Goal: Transaction & Acquisition: Purchase product/service

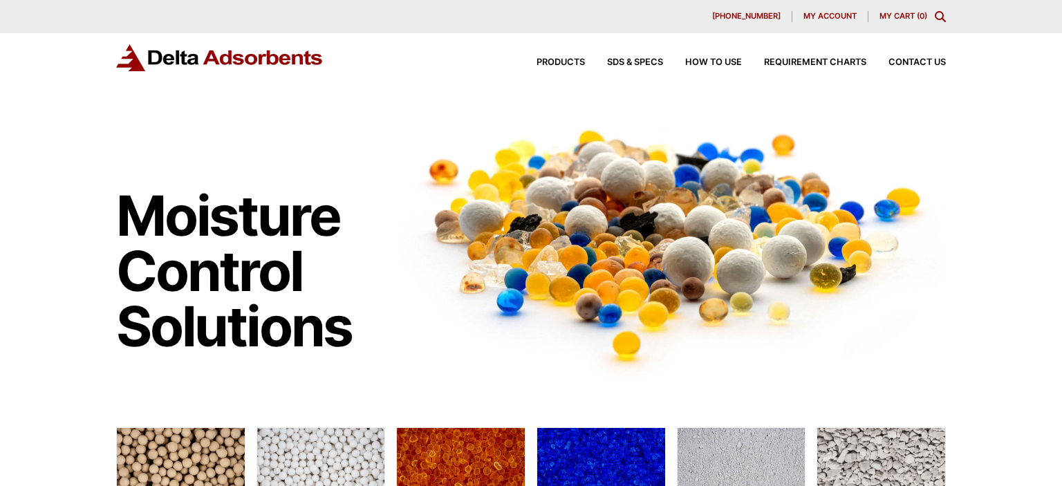
scroll to position [365, 0]
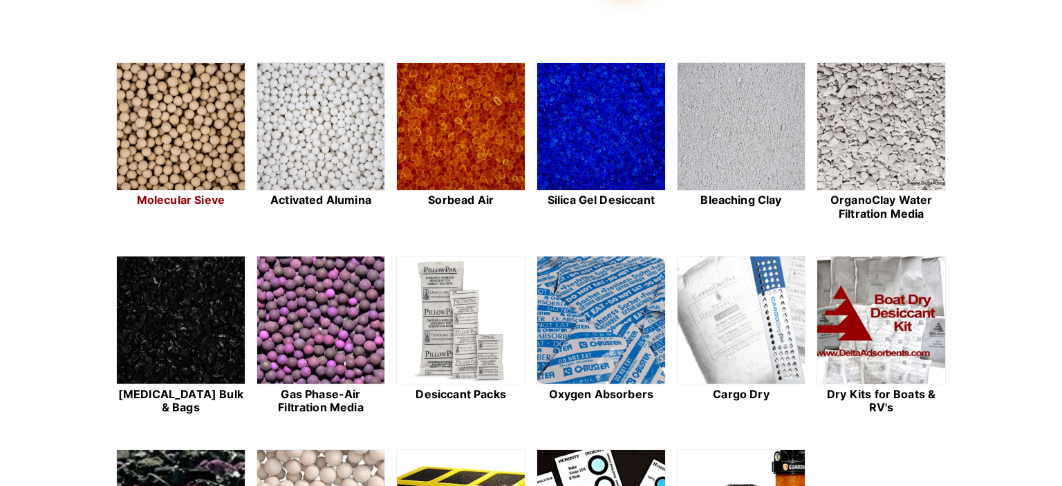
click at [183, 187] on img at bounding box center [181, 127] width 128 height 129
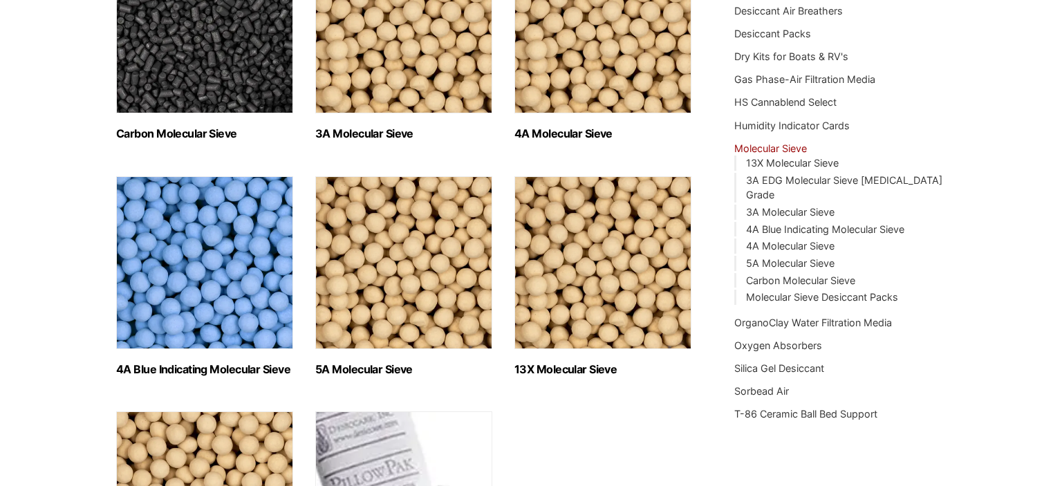
scroll to position [292, 0]
click at [584, 77] on img "Visit product category 4A Molecular Sieve" at bounding box center [602, 26] width 177 height 173
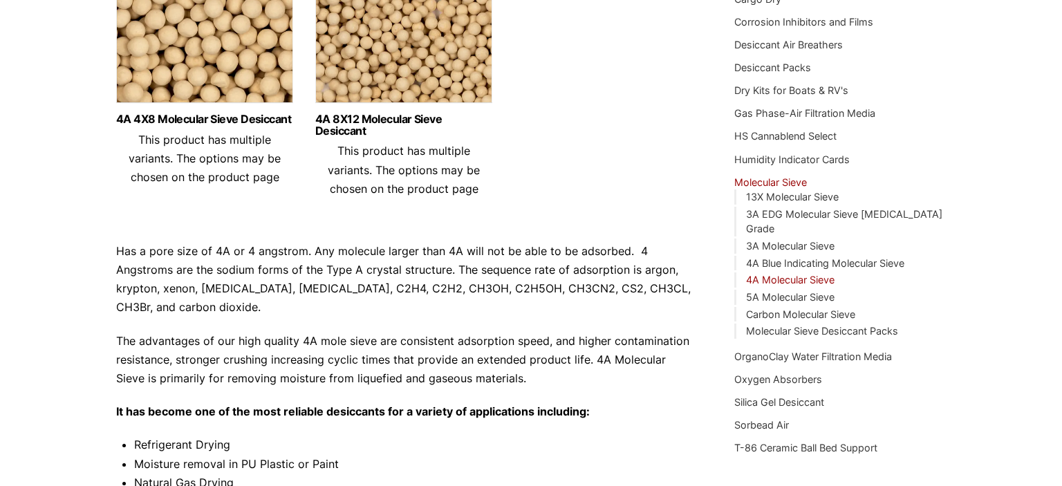
scroll to position [292, 0]
